Goal: Task Accomplishment & Management: Manage account settings

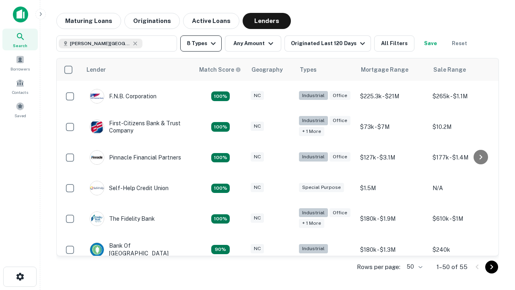
click at [201, 43] on button "8 Types" at bounding box center [200, 43] width 41 height 16
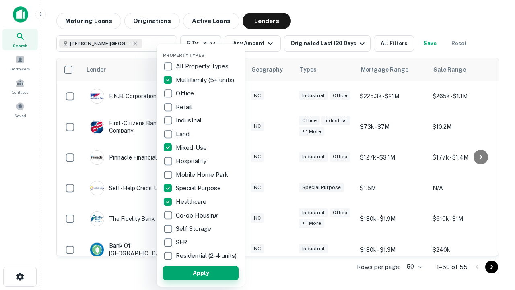
click at [201, 272] on button "Apply" at bounding box center [201, 273] width 76 height 14
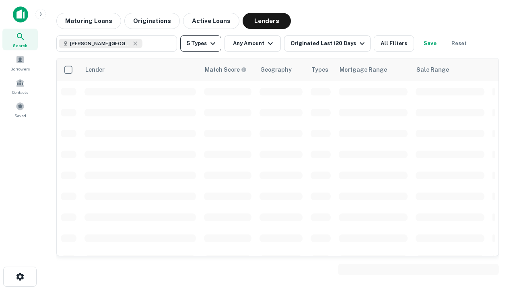
click at [201, 43] on button "5 Types" at bounding box center [200, 43] width 41 height 16
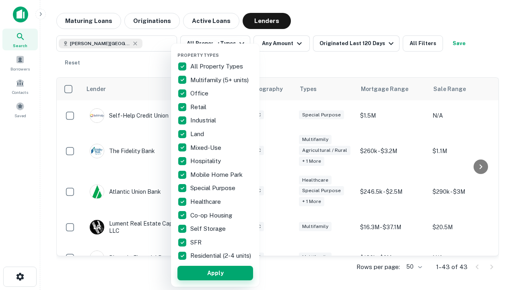
click at [215, 272] on button "Apply" at bounding box center [215, 273] width 76 height 14
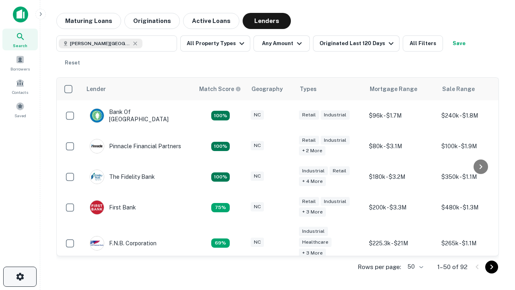
click at [20, 276] on icon "button" at bounding box center [20, 277] width 10 height 10
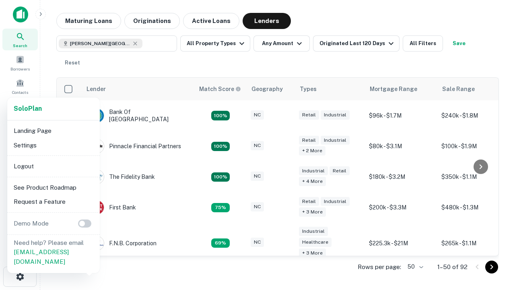
click at [53, 166] on li "Logout" at bounding box center [53, 166] width 86 height 14
